Goal: Transaction & Acquisition: Subscribe to service/newsletter

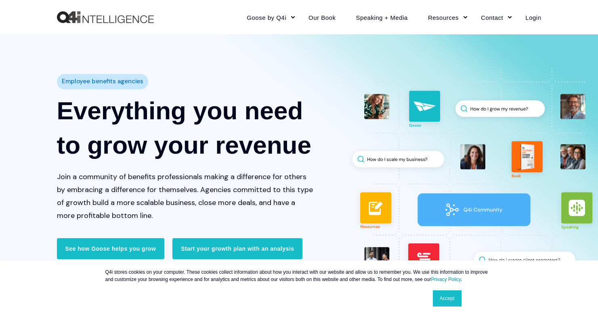
click at [450, 297] on link "Accept" at bounding box center [447, 298] width 29 height 16
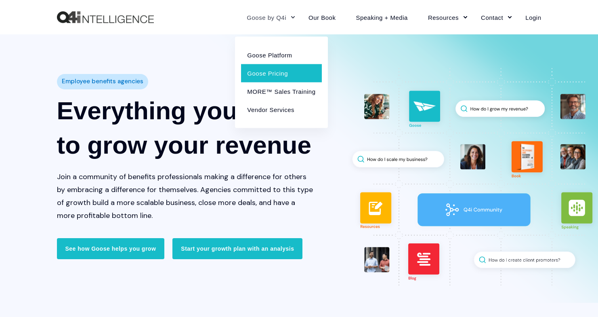
click at [264, 71] on link "Goose Pricing" at bounding box center [281, 73] width 80 height 18
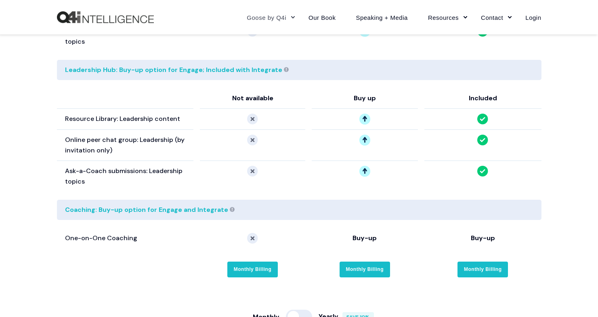
scroll to position [1502, 0]
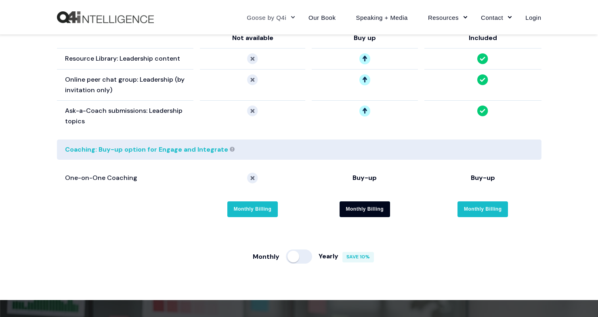
click at [364, 201] on link "Monthly Billing" at bounding box center [365, 209] width 51 height 16
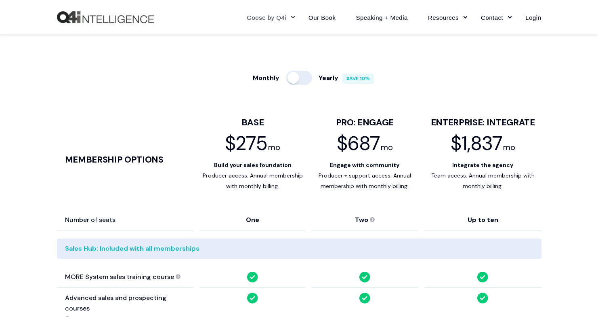
scroll to position [400, 0]
